Goal: Complete application form

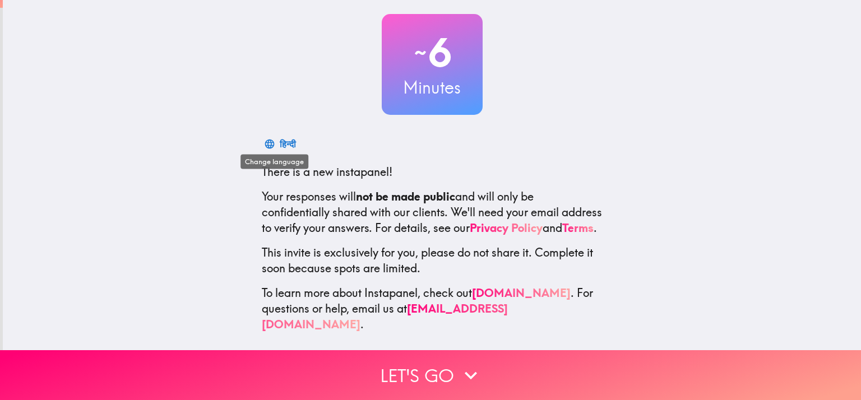
scroll to position [66, 0]
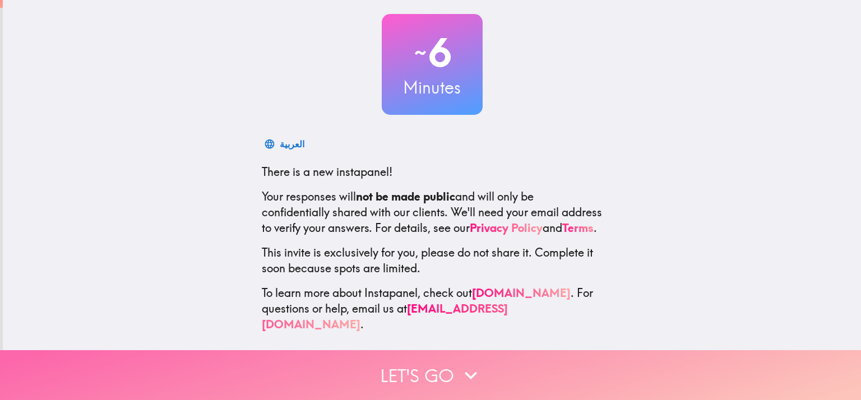
click at [412, 370] on button "Let's go" at bounding box center [430, 375] width 861 height 50
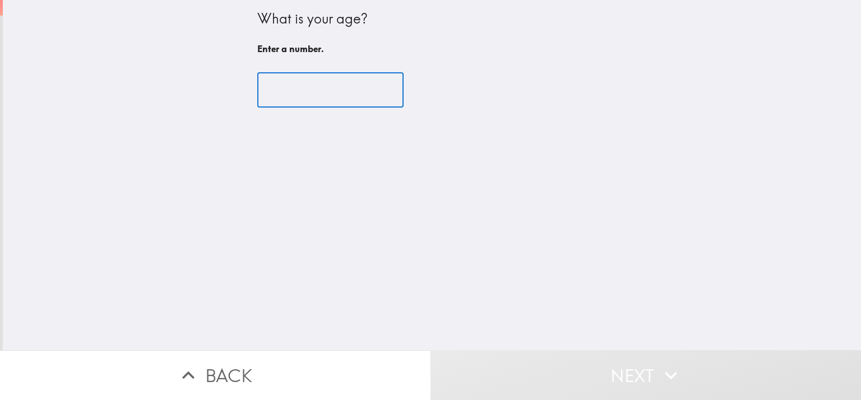
click at [329, 85] on input "number" at bounding box center [330, 90] width 146 height 35
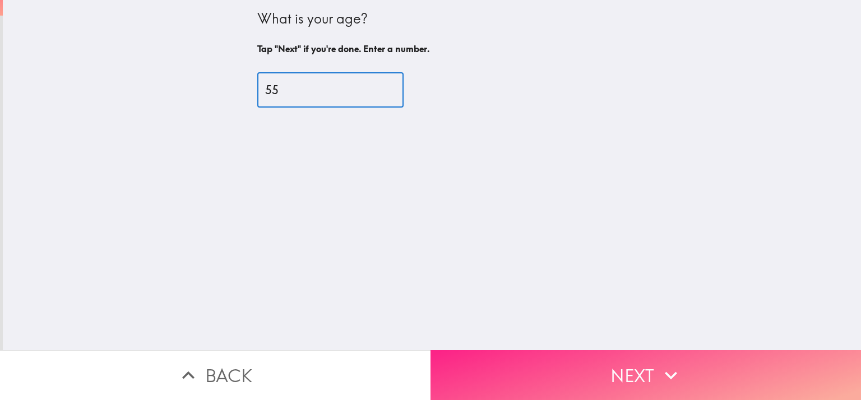
type input "55"
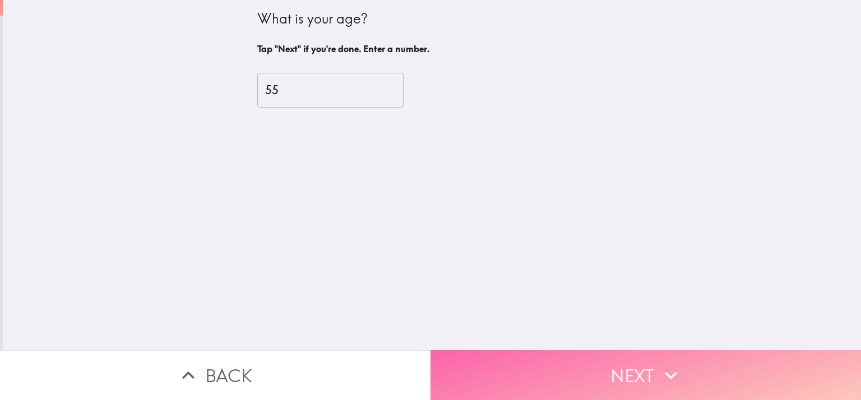
click at [537, 355] on button "Next" at bounding box center [646, 375] width 431 height 50
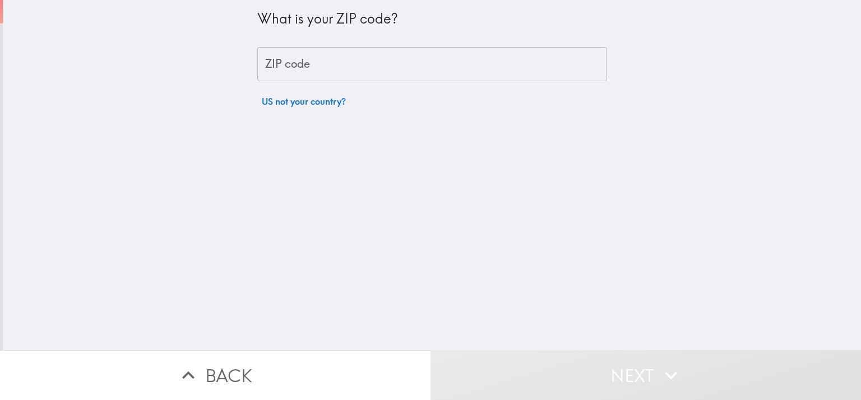
click at [320, 62] on input "ZIP code" at bounding box center [432, 64] width 350 height 35
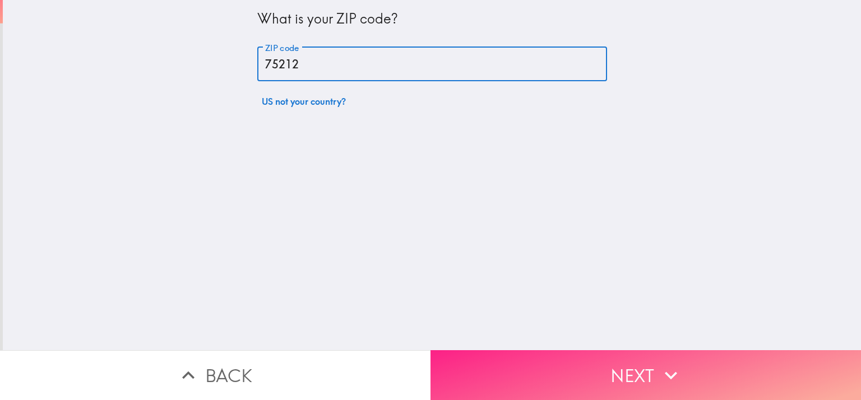
type input "75212"
click at [621, 361] on button "Next" at bounding box center [646, 375] width 431 height 50
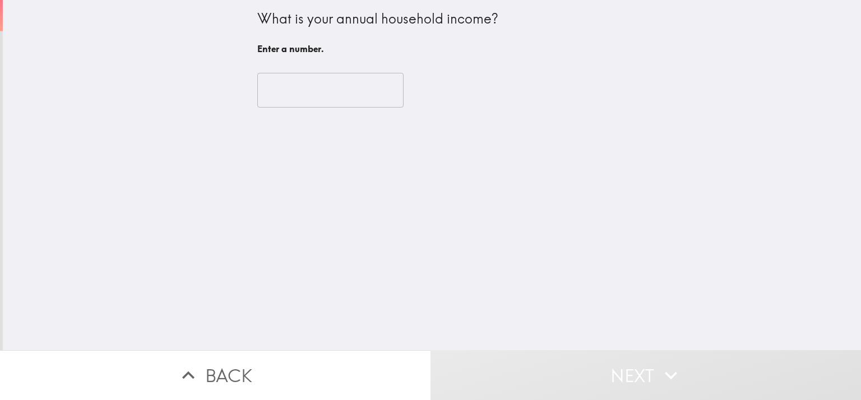
click at [285, 95] on input "number" at bounding box center [330, 90] width 146 height 35
type input "1"
click at [376, 86] on input "1" at bounding box center [330, 90] width 146 height 35
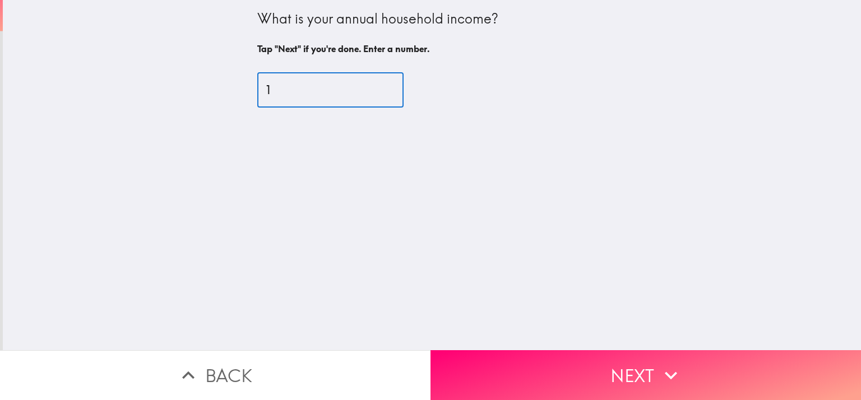
click at [316, 85] on input "1" at bounding box center [330, 90] width 146 height 35
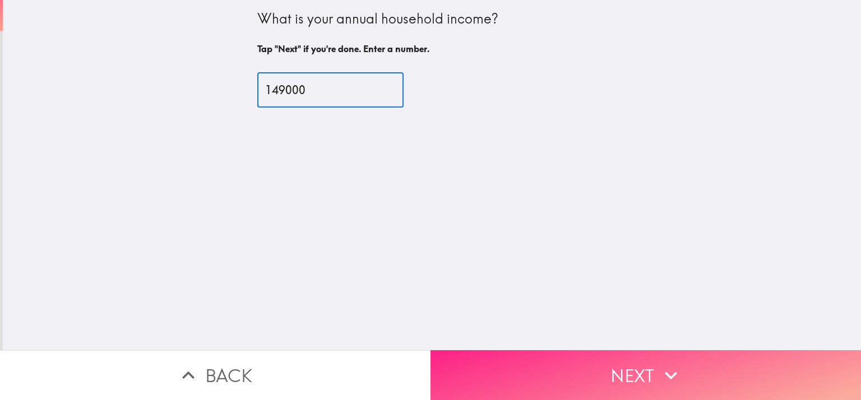
type input "149000"
click at [603, 371] on button "Next" at bounding box center [646, 375] width 431 height 50
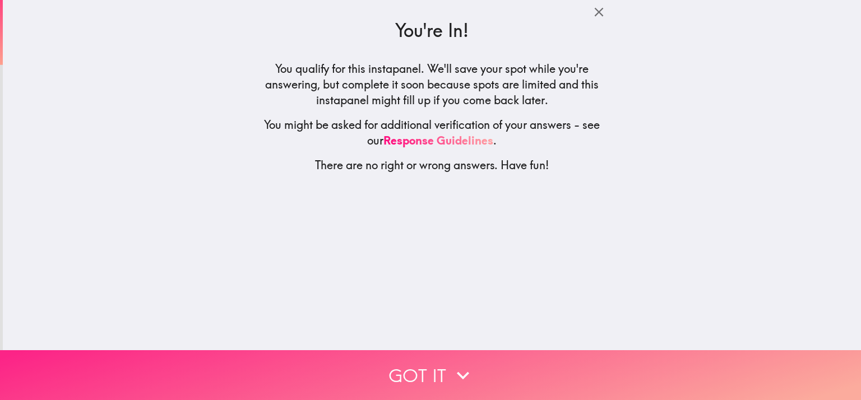
click at [424, 363] on button "Got it" at bounding box center [430, 375] width 861 height 50
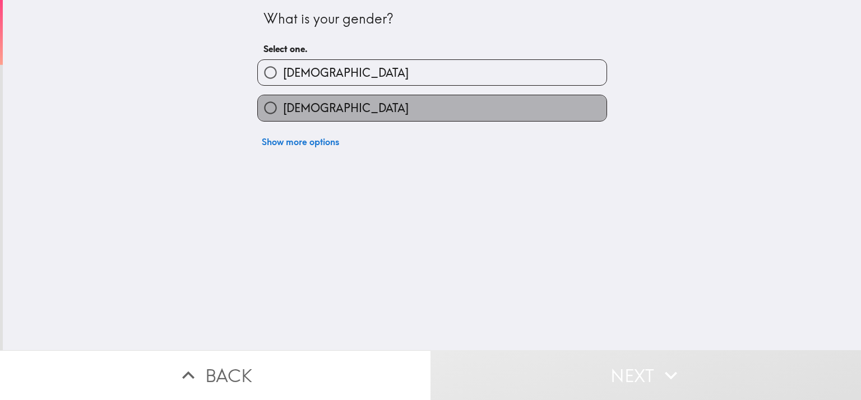
click at [333, 106] on label "[DEMOGRAPHIC_DATA]" at bounding box center [432, 107] width 349 height 25
click at [283, 106] on input "[DEMOGRAPHIC_DATA]" at bounding box center [270, 107] width 25 height 25
radio input "true"
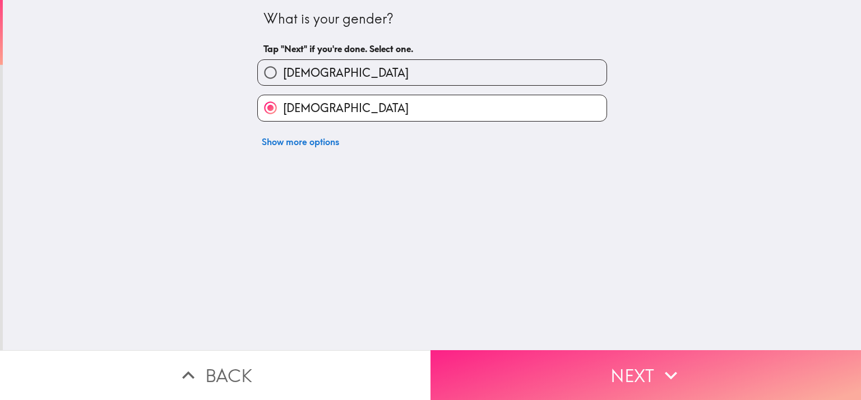
click at [502, 363] on button "Next" at bounding box center [646, 375] width 431 height 50
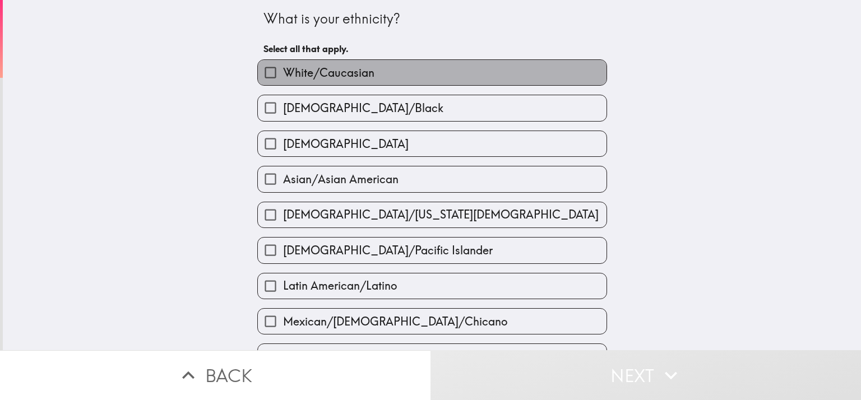
click at [322, 67] on span "White/Caucasian" at bounding box center [328, 73] width 91 height 16
click at [283, 67] on input "White/Caucasian" at bounding box center [270, 72] width 25 height 25
checkbox input "true"
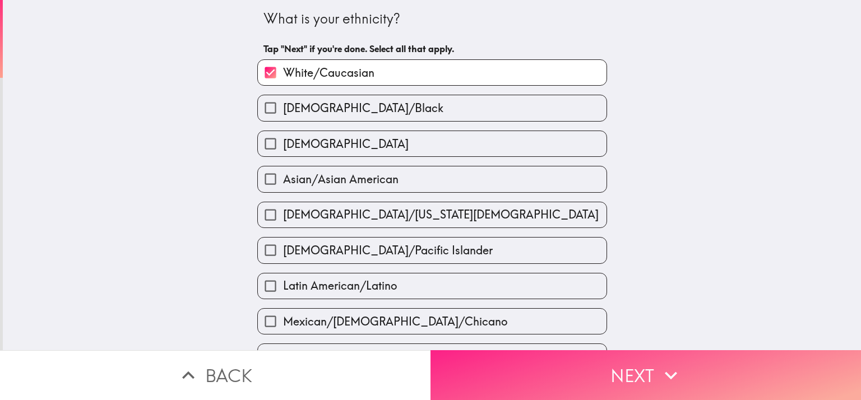
click at [529, 370] on button "Next" at bounding box center [646, 375] width 431 height 50
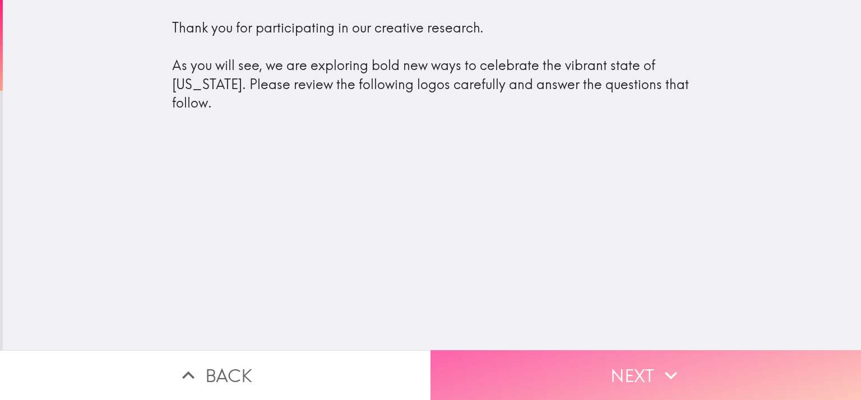
click at [638, 355] on button "Next" at bounding box center [646, 375] width 431 height 50
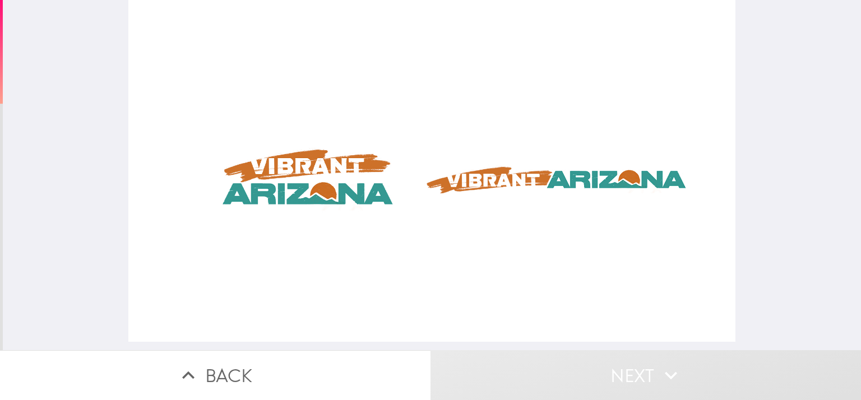
click at [497, 186] on div at bounding box center [432, 171] width 608 height 342
click at [317, 186] on div at bounding box center [432, 171] width 608 height 342
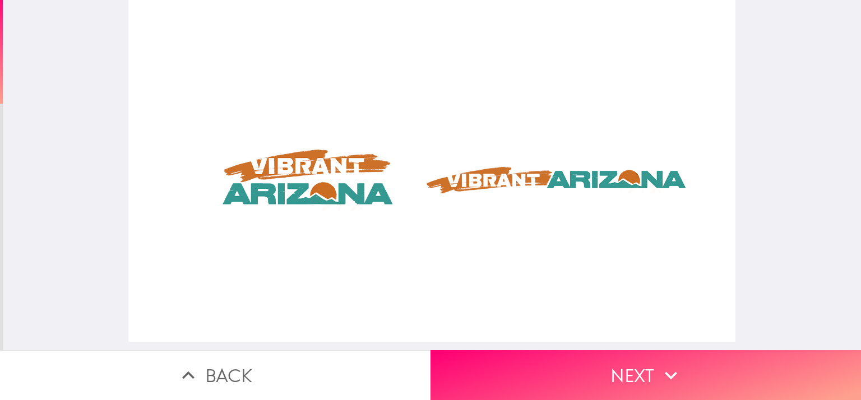
click at [482, 177] on div at bounding box center [432, 171] width 608 height 342
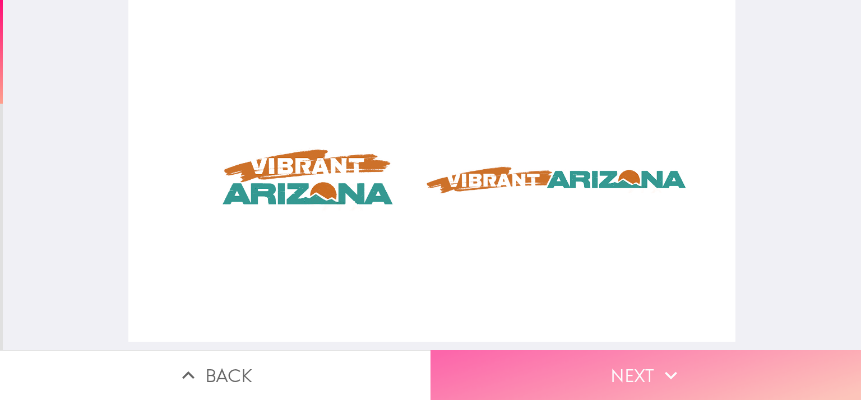
click at [634, 370] on button "Next" at bounding box center [646, 375] width 431 height 50
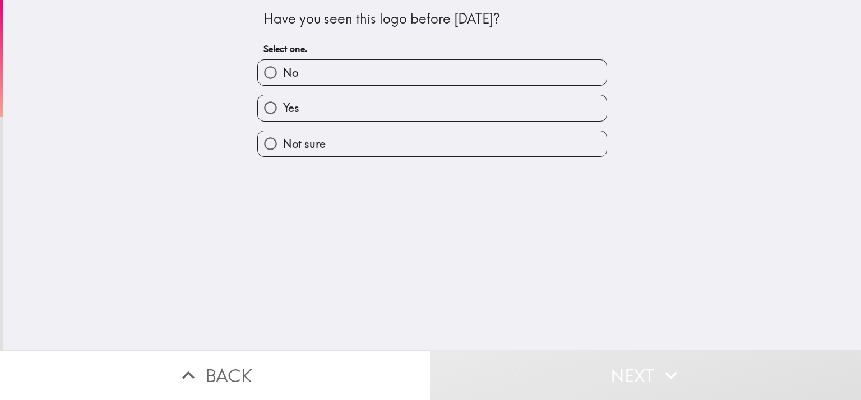
click at [320, 109] on label "Yes" at bounding box center [432, 107] width 349 height 25
click at [283, 109] on input "Yes" at bounding box center [270, 107] width 25 height 25
radio input "true"
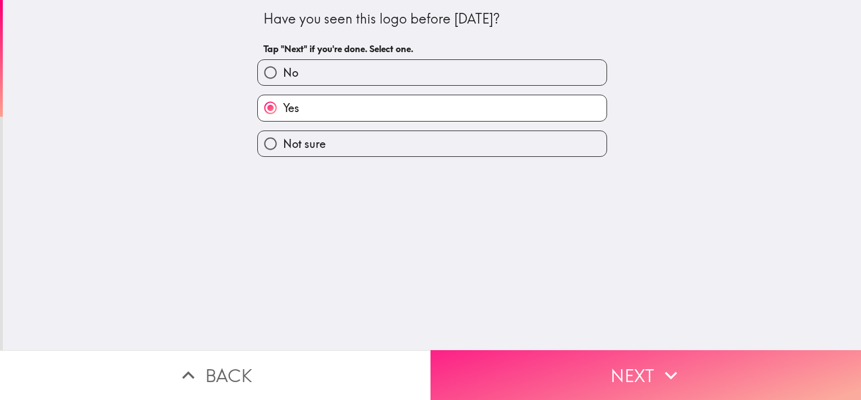
click at [597, 367] on button "Next" at bounding box center [646, 375] width 431 height 50
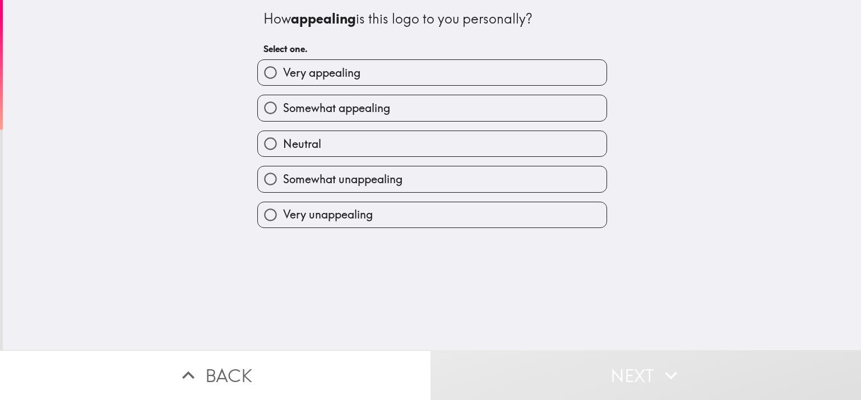
click at [326, 86] on div "Somewhat appealing" at bounding box center [427, 103] width 359 height 35
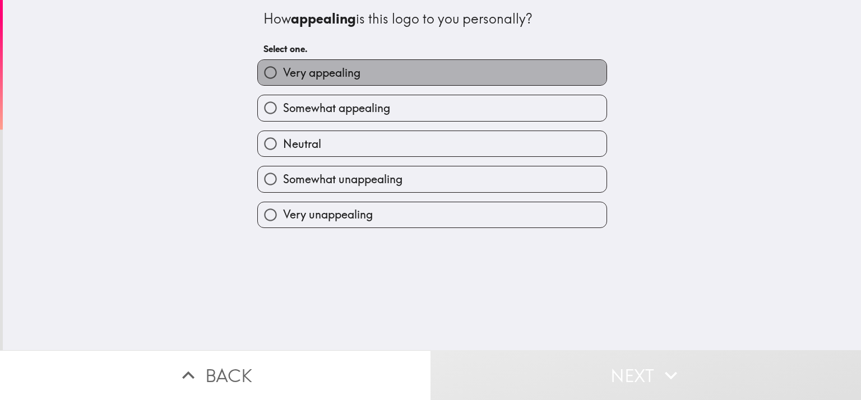
click at [321, 71] on span "Very appealing" at bounding box center [321, 73] width 77 height 16
click at [283, 71] on input "Very appealing" at bounding box center [270, 72] width 25 height 25
radio input "true"
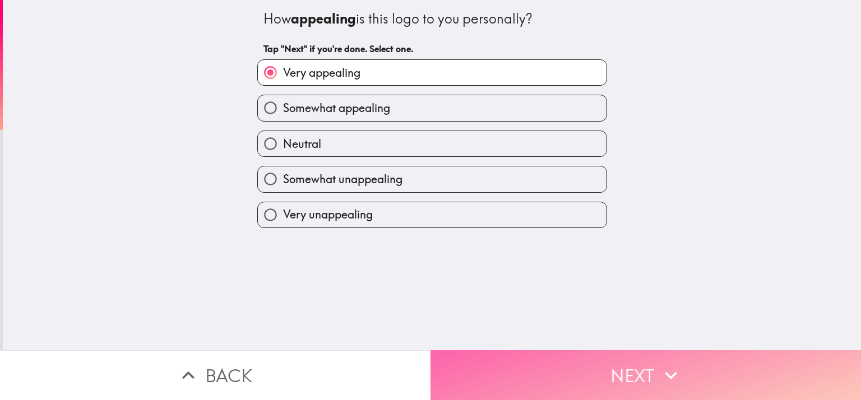
click at [583, 374] on button "Next" at bounding box center [646, 375] width 431 height 50
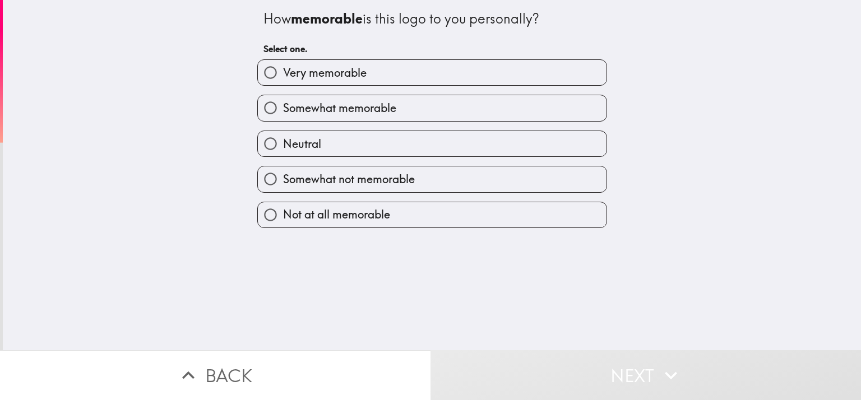
click at [360, 72] on label "Very memorable" at bounding box center [432, 72] width 349 height 25
click at [283, 72] on input "Very memorable" at bounding box center [270, 72] width 25 height 25
radio input "true"
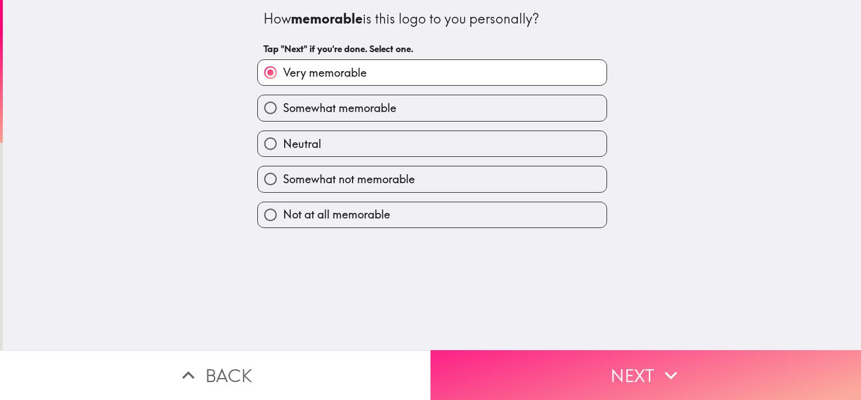
click at [579, 363] on button "Next" at bounding box center [646, 375] width 431 height 50
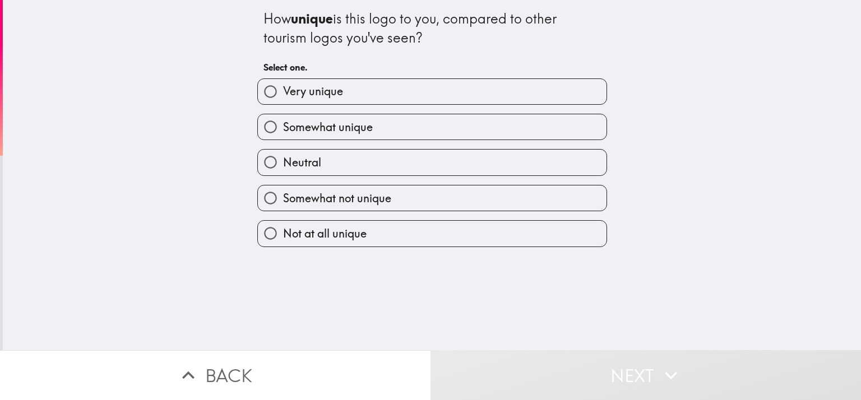
click at [361, 91] on label "Very unique" at bounding box center [432, 91] width 349 height 25
click at [283, 91] on input "Very unique" at bounding box center [270, 91] width 25 height 25
radio input "true"
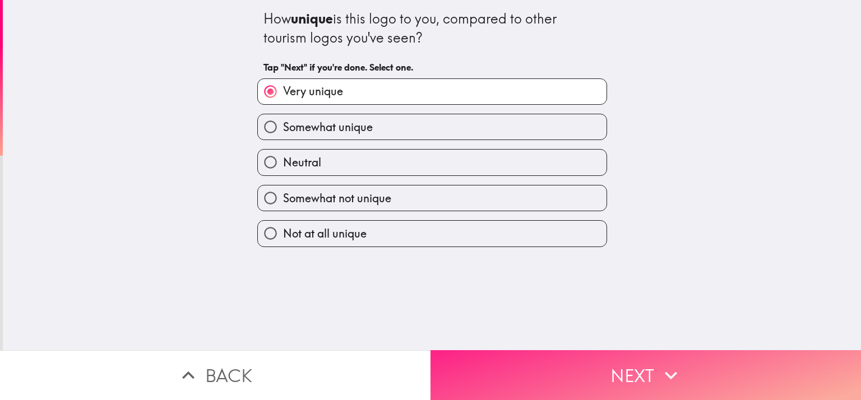
click at [590, 372] on button "Next" at bounding box center [646, 375] width 431 height 50
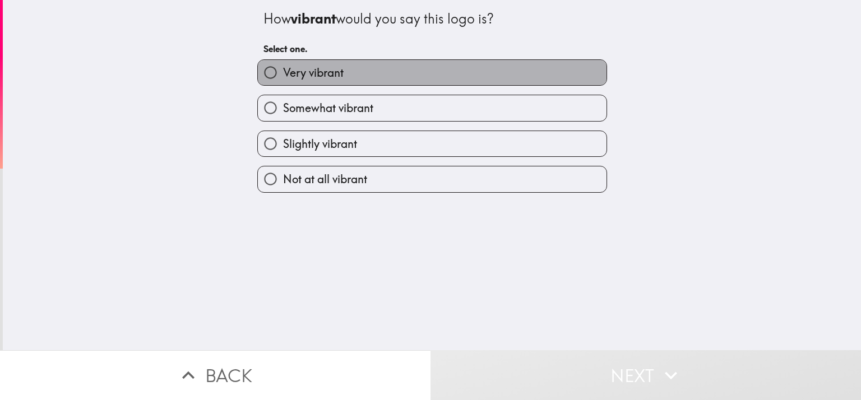
click at [354, 67] on label "Very vibrant" at bounding box center [432, 72] width 349 height 25
click at [283, 67] on input "Very vibrant" at bounding box center [270, 72] width 25 height 25
radio input "true"
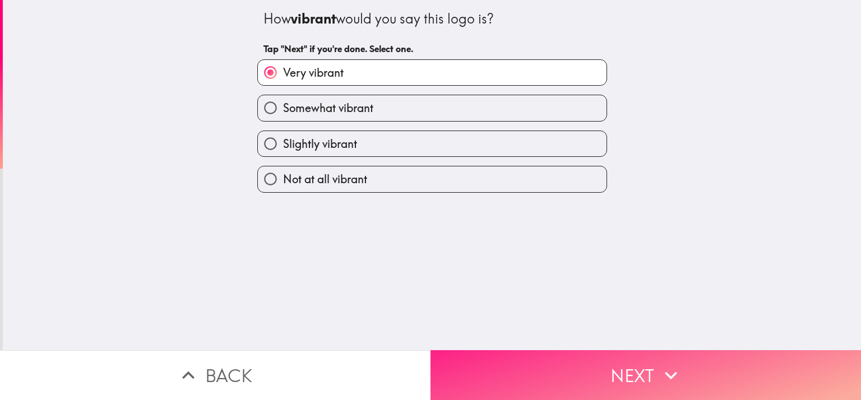
click at [568, 350] on button "Next" at bounding box center [646, 375] width 431 height 50
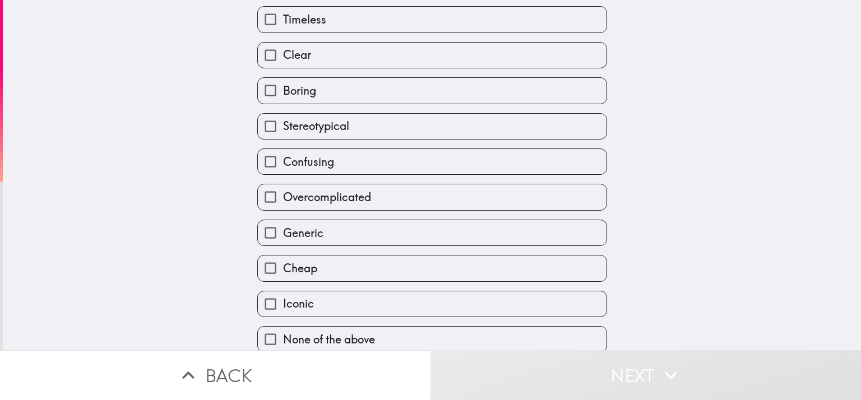
scroll to position [222, 0]
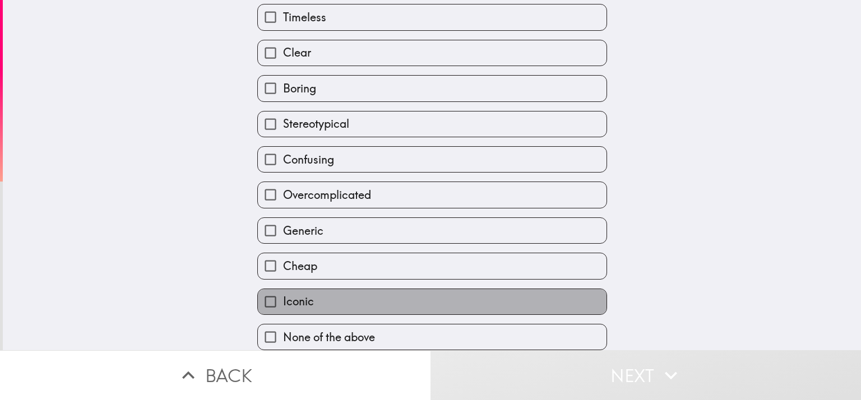
click at [321, 289] on label "Iconic" at bounding box center [432, 301] width 349 height 25
click at [283, 289] on input "Iconic" at bounding box center [270, 301] width 25 height 25
checkbox input "true"
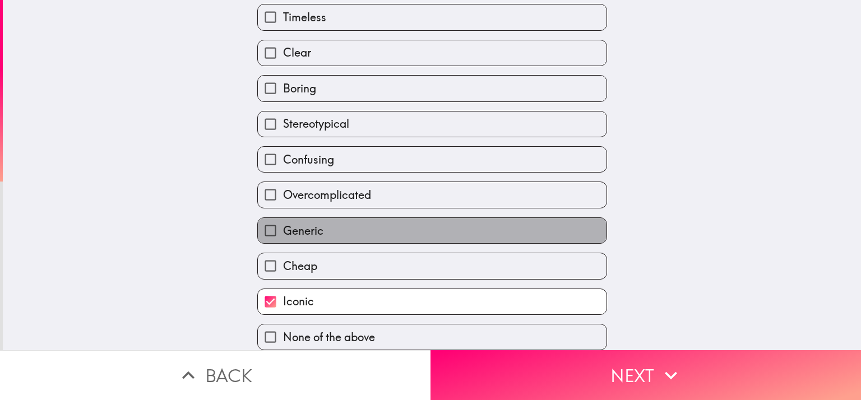
click at [297, 223] on span "Generic" at bounding box center [303, 231] width 40 height 16
click at [283, 220] on input "Generic" at bounding box center [270, 230] width 25 height 25
checkbox input "true"
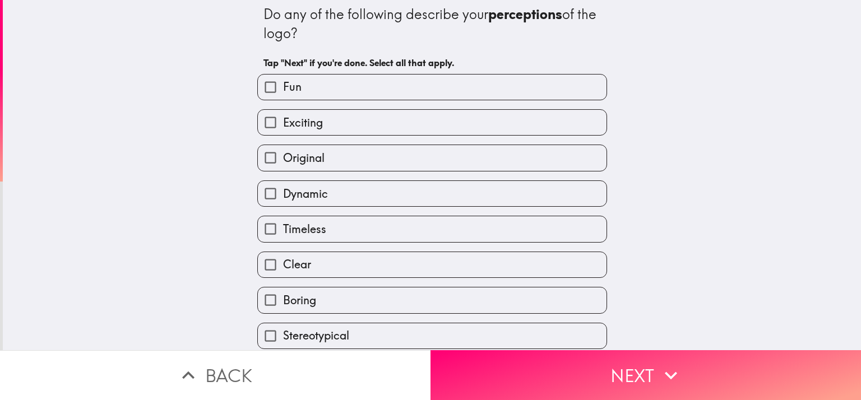
scroll to position [0, 0]
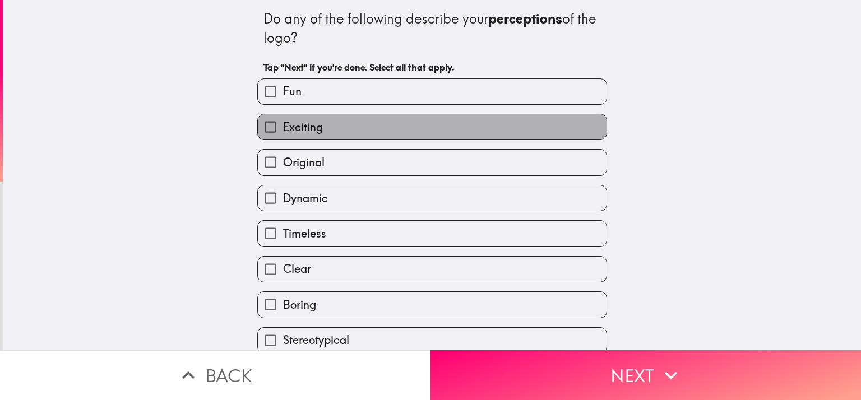
click at [275, 117] on label "Exciting" at bounding box center [432, 126] width 349 height 25
click at [275, 117] on input "Exciting" at bounding box center [270, 126] width 25 height 25
checkbox input "true"
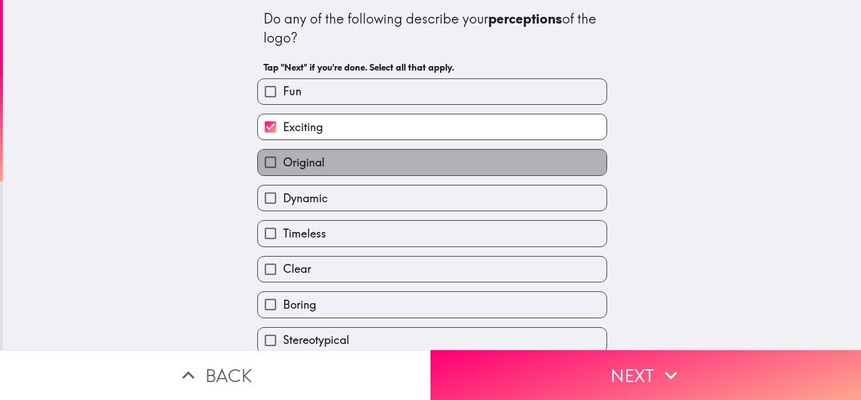
click at [295, 163] on span "Original" at bounding box center [303, 163] width 41 height 16
click at [283, 163] on input "Original" at bounding box center [270, 162] width 25 height 25
checkbox input "true"
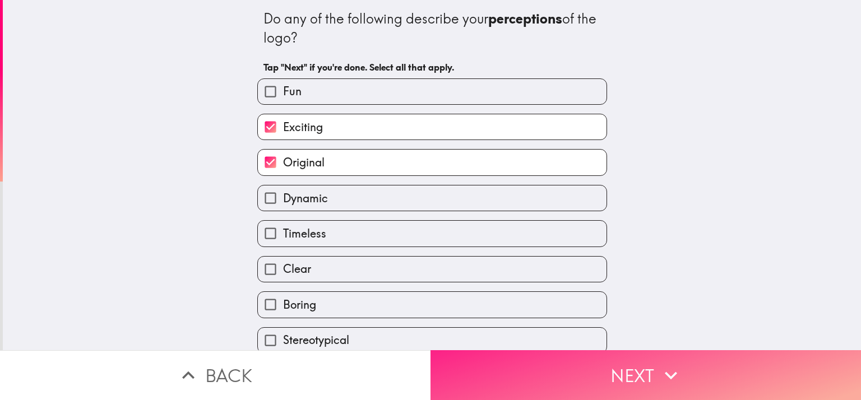
click at [527, 363] on button "Next" at bounding box center [646, 375] width 431 height 50
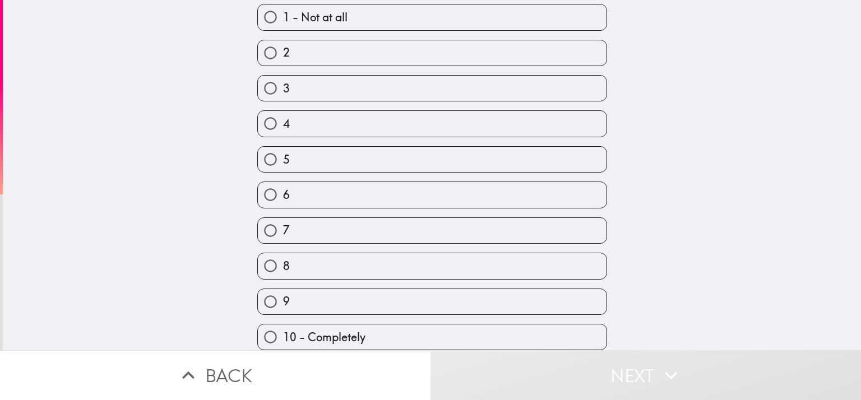
scroll to position [95, 0]
click at [334, 289] on label "9" at bounding box center [432, 301] width 349 height 25
click at [283, 289] on input "9" at bounding box center [270, 301] width 25 height 25
radio input "true"
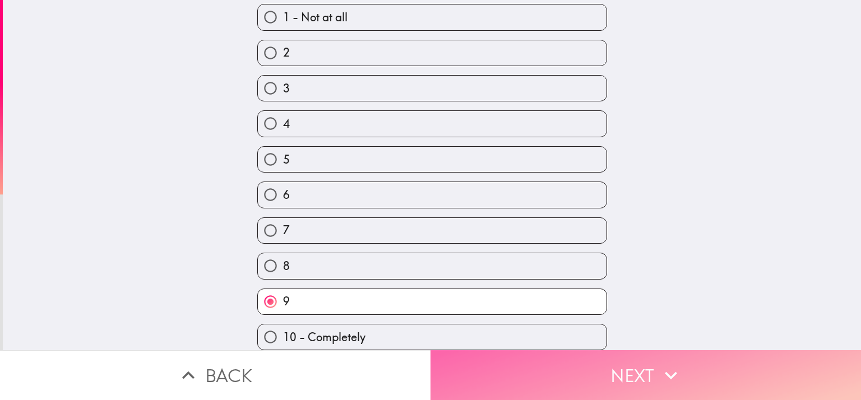
click at [523, 374] on button "Next" at bounding box center [646, 375] width 431 height 50
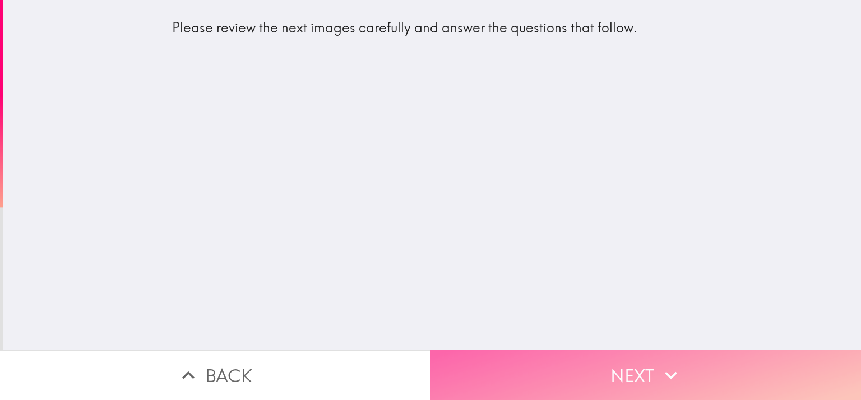
click at [630, 356] on button "Next" at bounding box center [646, 375] width 431 height 50
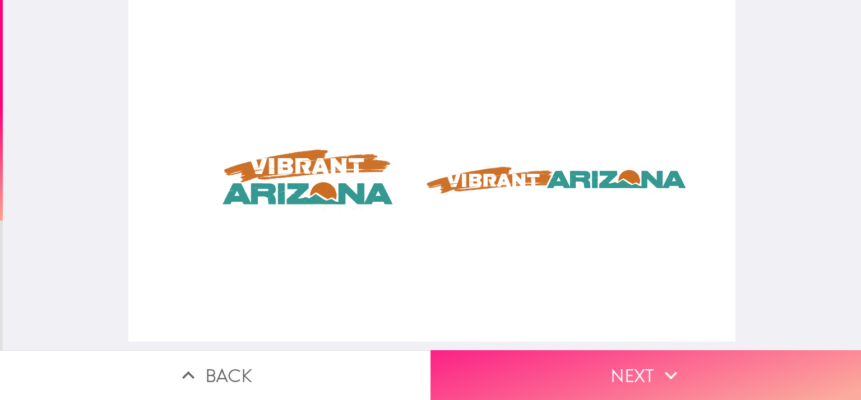
click at [610, 365] on button "Next" at bounding box center [646, 375] width 431 height 50
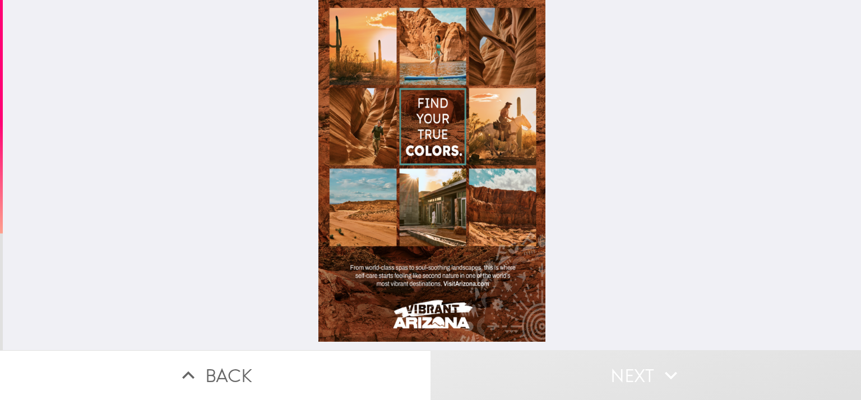
click at [412, 131] on div at bounding box center [433, 171] width 228 height 342
click at [365, 105] on div at bounding box center [433, 171] width 228 height 342
click at [435, 27] on div at bounding box center [433, 171] width 228 height 342
click at [421, 62] on div at bounding box center [433, 171] width 228 height 342
click at [483, 159] on div at bounding box center [433, 171] width 228 height 342
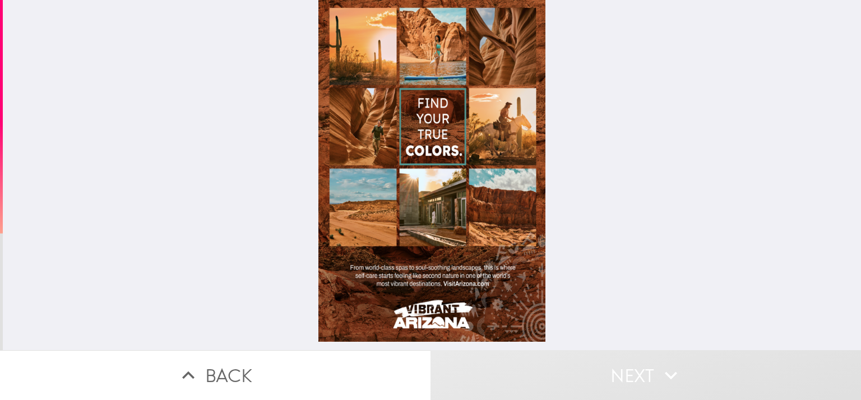
click at [497, 240] on div at bounding box center [433, 171] width 228 height 342
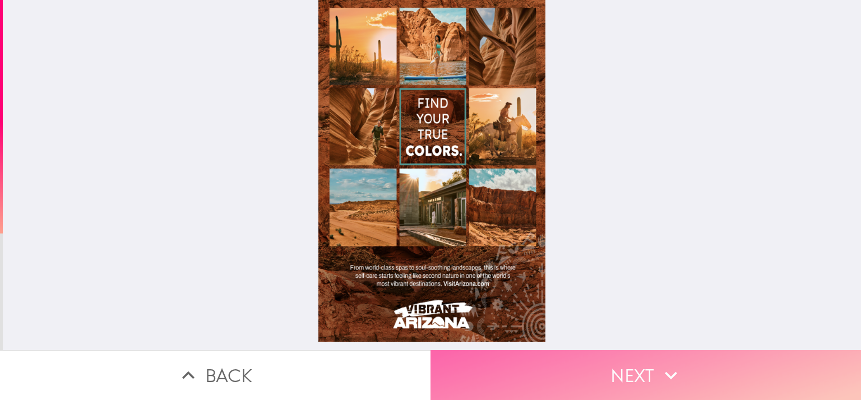
click at [599, 364] on button "Next" at bounding box center [646, 375] width 431 height 50
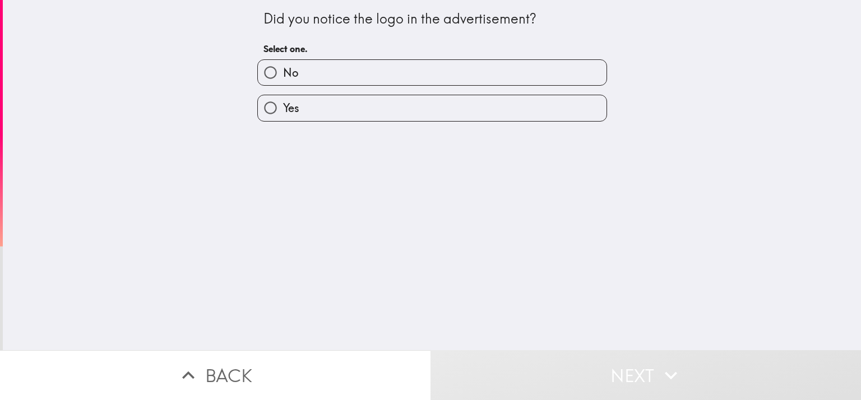
click at [361, 103] on label "Yes" at bounding box center [432, 107] width 349 height 25
click at [283, 103] on input "Yes" at bounding box center [270, 107] width 25 height 25
radio input "true"
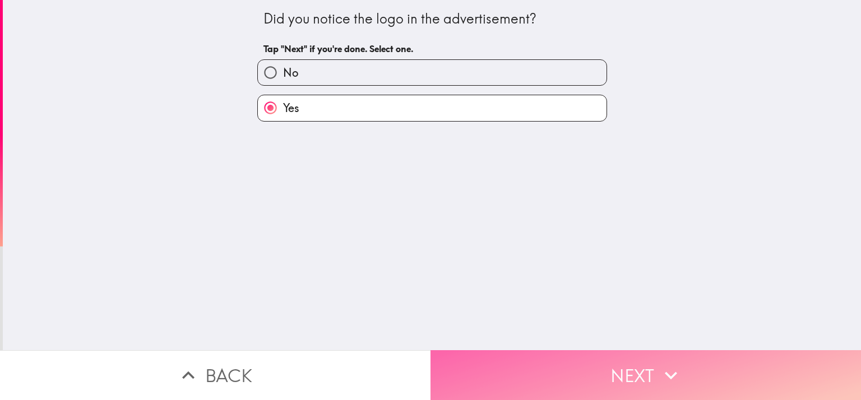
click at [631, 381] on button "Next" at bounding box center [646, 375] width 431 height 50
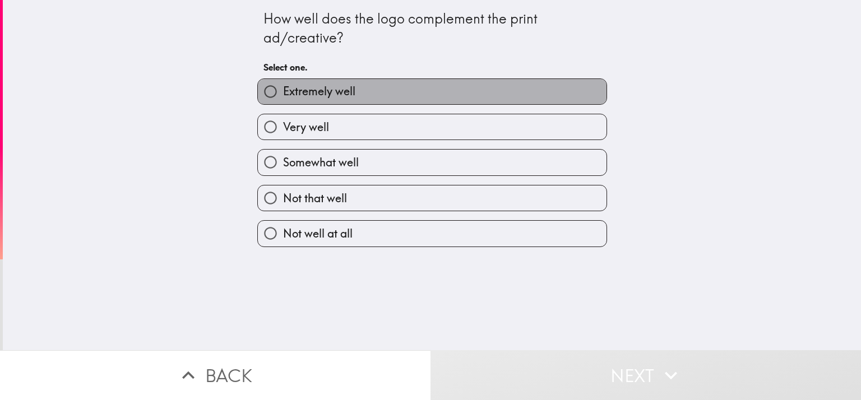
click at [368, 98] on label "Extremely well" at bounding box center [432, 91] width 349 height 25
click at [283, 98] on input "Extremely well" at bounding box center [270, 91] width 25 height 25
radio input "true"
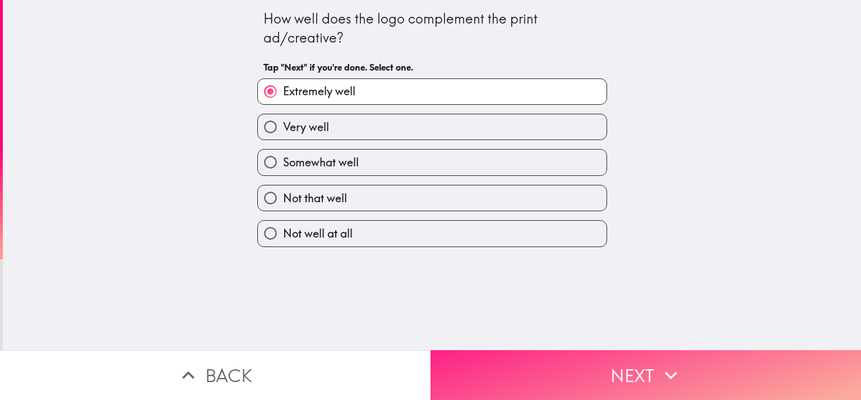
click at [551, 350] on button "Next" at bounding box center [646, 375] width 431 height 50
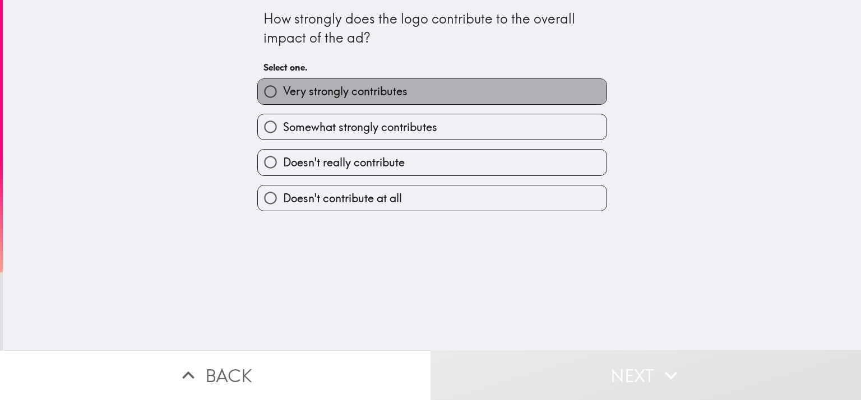
click at [388, 94] on span "Very strongly contributes" at bounding box center [345, 92] width 124 height 16
click at [283, 94] on input "Very strongly contributes" at bounding box center [270, 91] width 25 height 25
radio input "true"
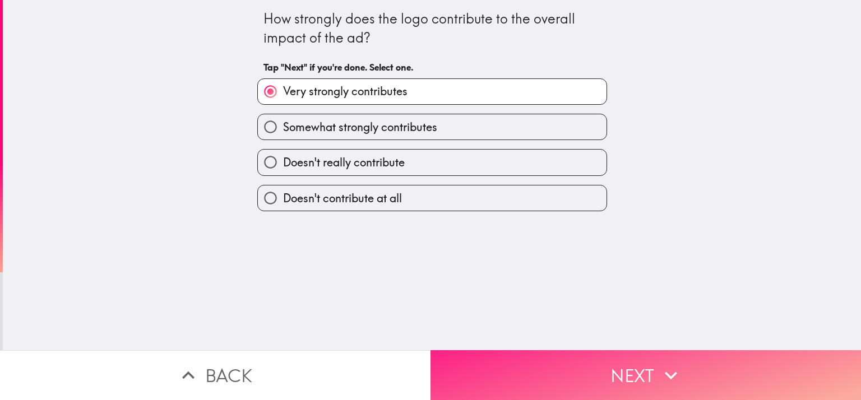
click at [605, 386] on button "Next" at bounding box center [646, 375] width 431 height 50
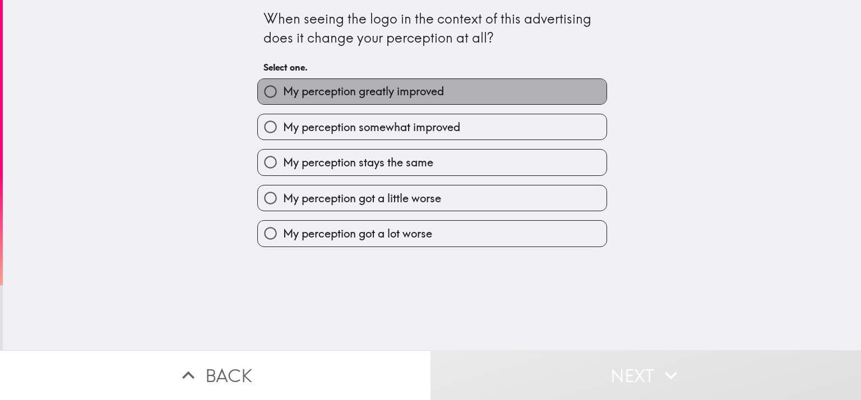
click at [352, 82] on label "My perception greatly improved" at bounding box center [432, 91] width 349 height 25
click at [283, 82] on input "My perception greatly improved" at bounding box center [270, 91] width 25 height 25
radio input "true"
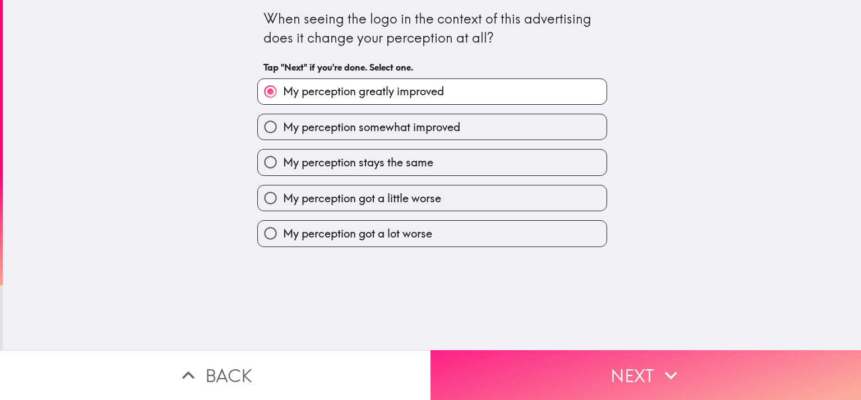
click at [575, 353] on button "Next" at bounding box center [646, 375] width 431 height 50
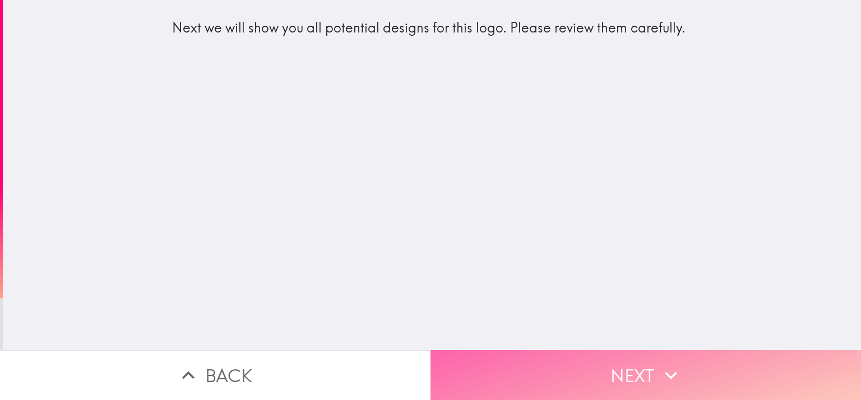
click at [605, 364] on button "Next" at bounding box center [646, 375] width 431 height 50
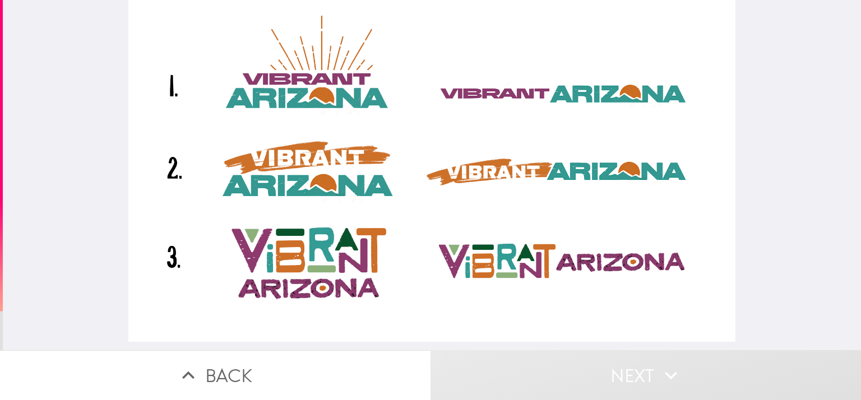
click at [269, 177] on div at bounding box center [432, 171] width 608 height 342
click at [467, 170] on div at bounding box center [432, 171] width 608 height 342
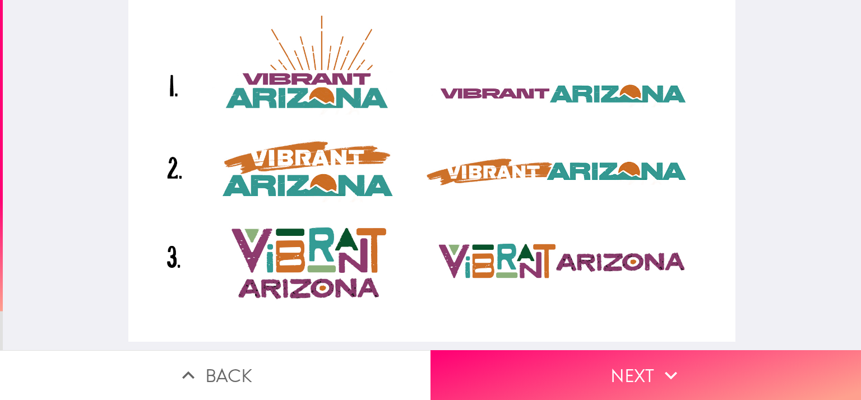
click at [519, 168] on div at bounding box center [432, 171] width 608 height 342
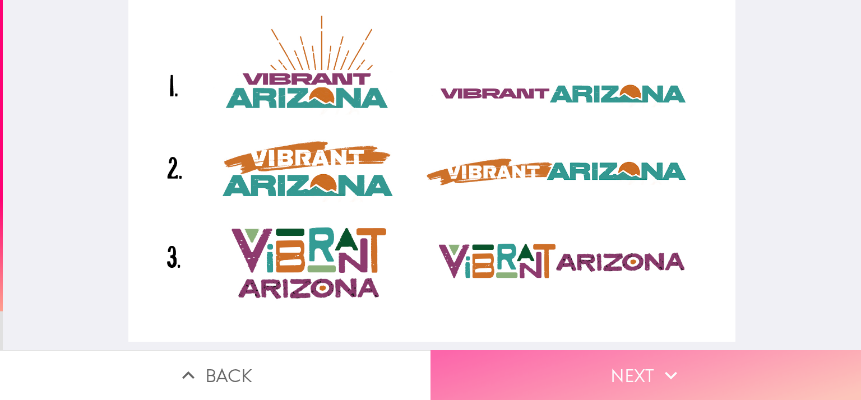
click at [608, 372] on button "Next" at bounding box center [646, 375] width 431 height 50
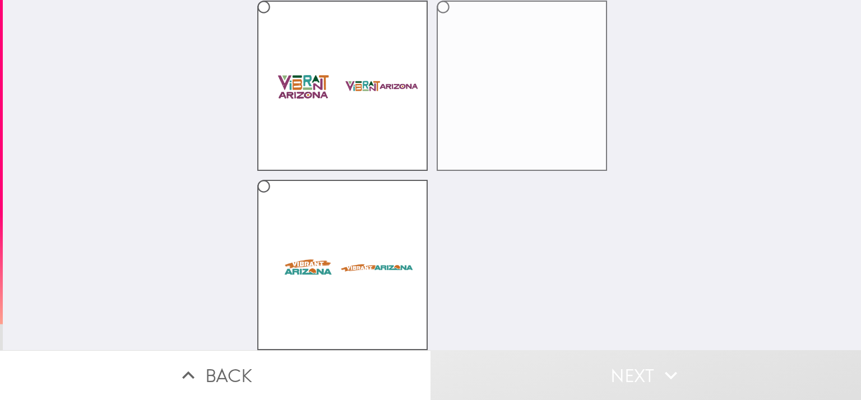
scroll to position [105, 0]
click at [342, 198] on label at bounding box center [342, 265] width 170 height 170
click at [276, 198] on input "radio" at bounding box center [263, 186] width 25 height 25
radio input "true"
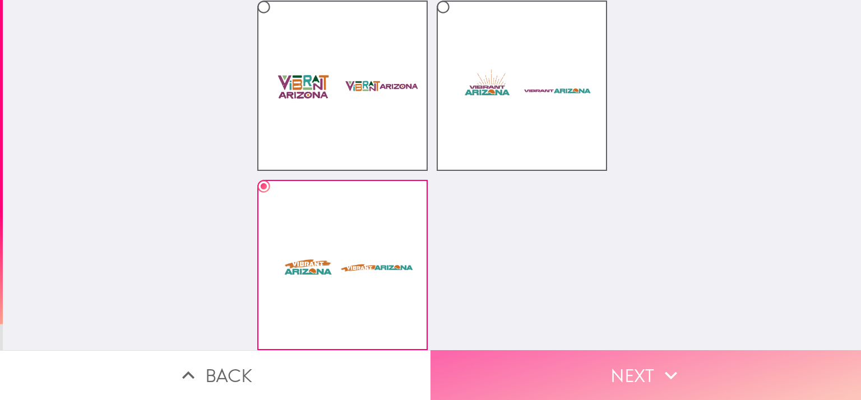
click at [524, 370] on button "Next" at bounding box center [646, 375] width 431 height 50
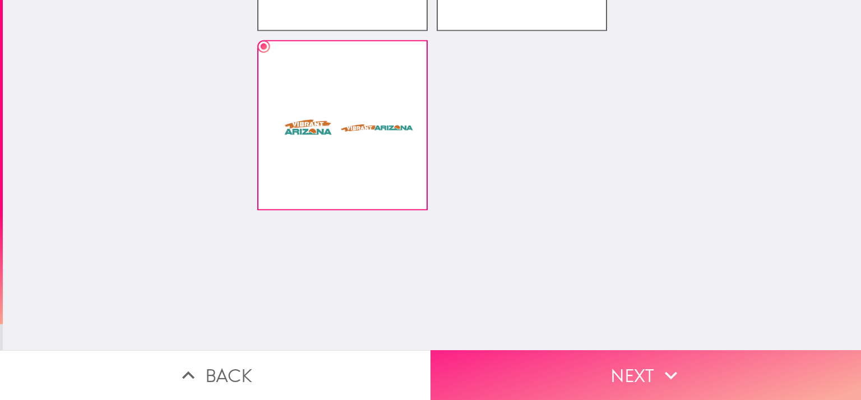
scroll to position [0, 0]
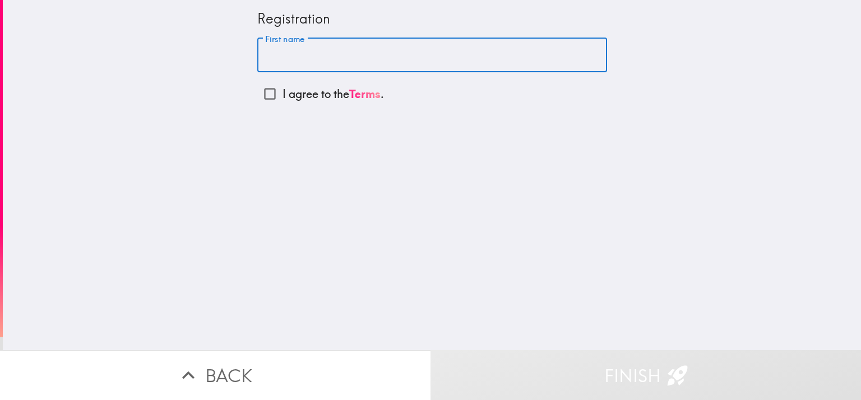
click at [312, 51] on input "First name" at bounding box center [432, 55] width 350 height 35
click at [285, 58] on input "First name" at bounding box center [432, 55] width 350 height 35
paste input "[PERSON_NAME]"
type input "[PERSON_NAME]"
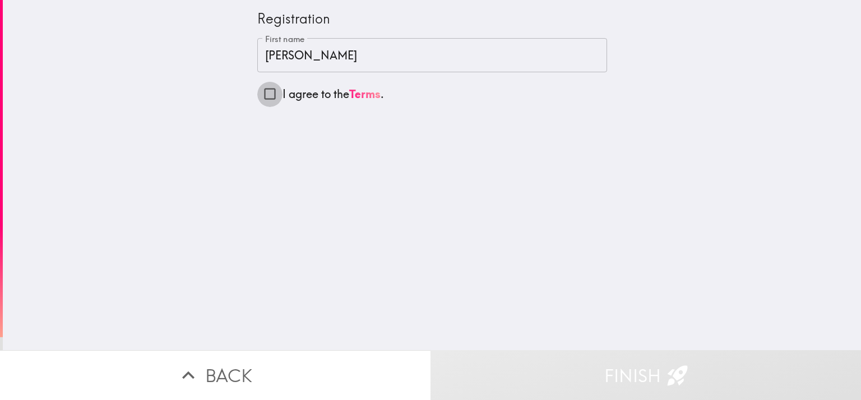
click at [264, 91] on input "I agree to the Terms ." at bounding box center [269, 93] width 25 height 25
checkbox input "true"
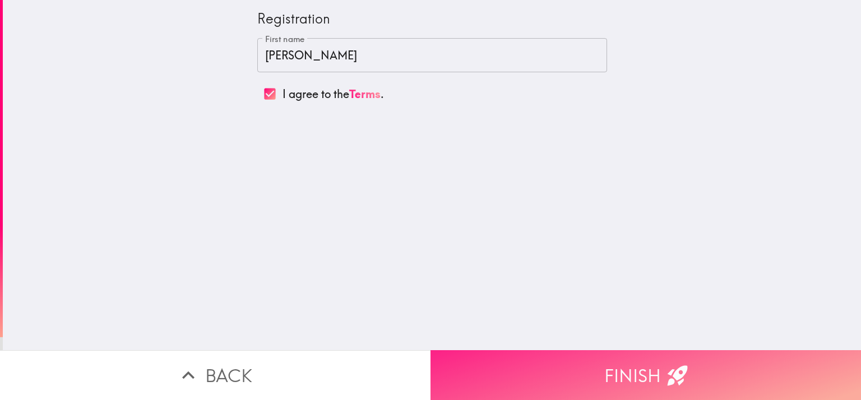
click at [608, 368] on button "Finish" at bounding box center [646, 375] width 431 height 50
